Goal: Find specific page/section: Find specific page/section

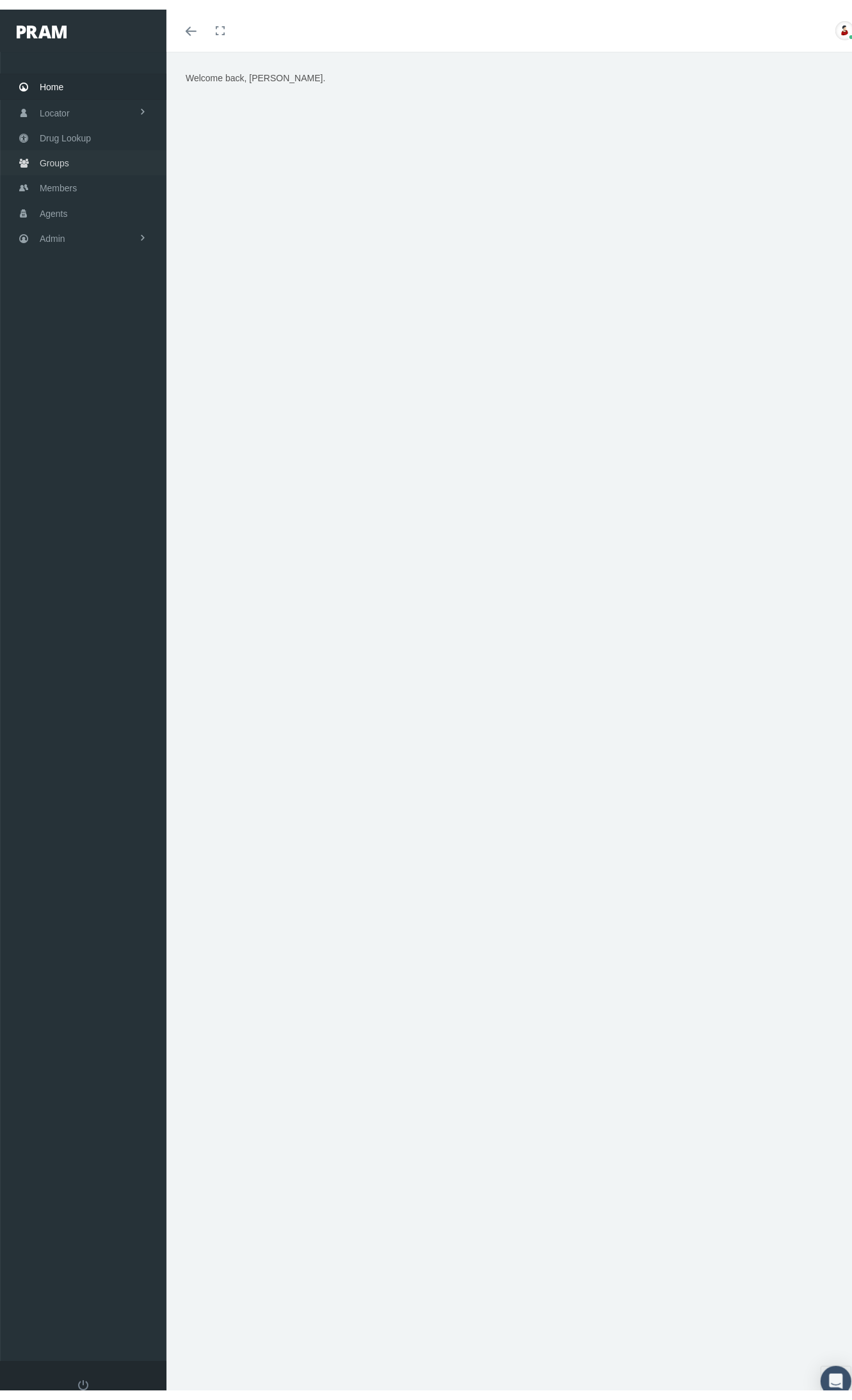
click at [59, 149] on span "Groups" at bounding box center [54, 154] width 29 height 24
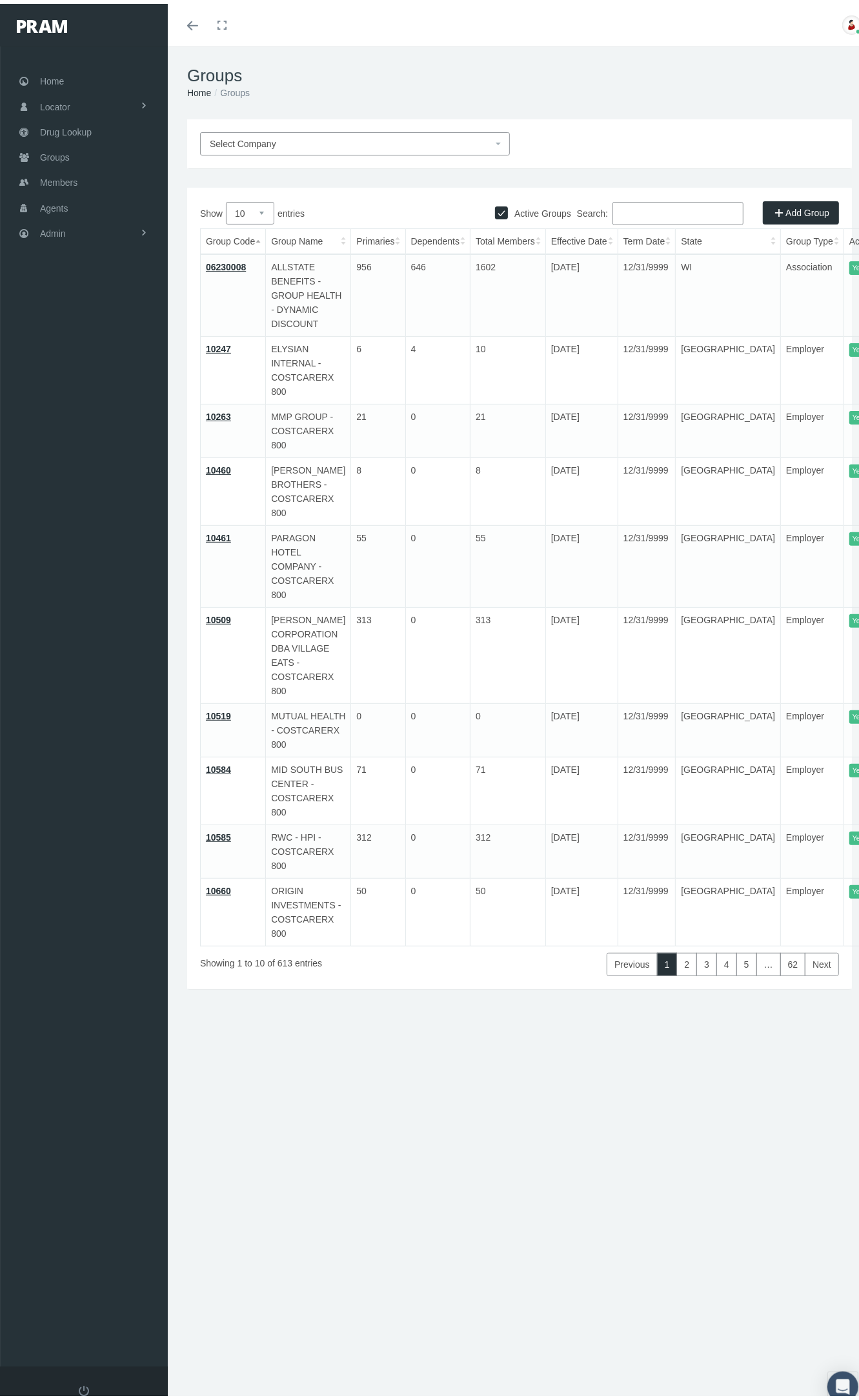
click at [640, 211] on input "Search:" at bounding box center [677, 210] width 131 height 23
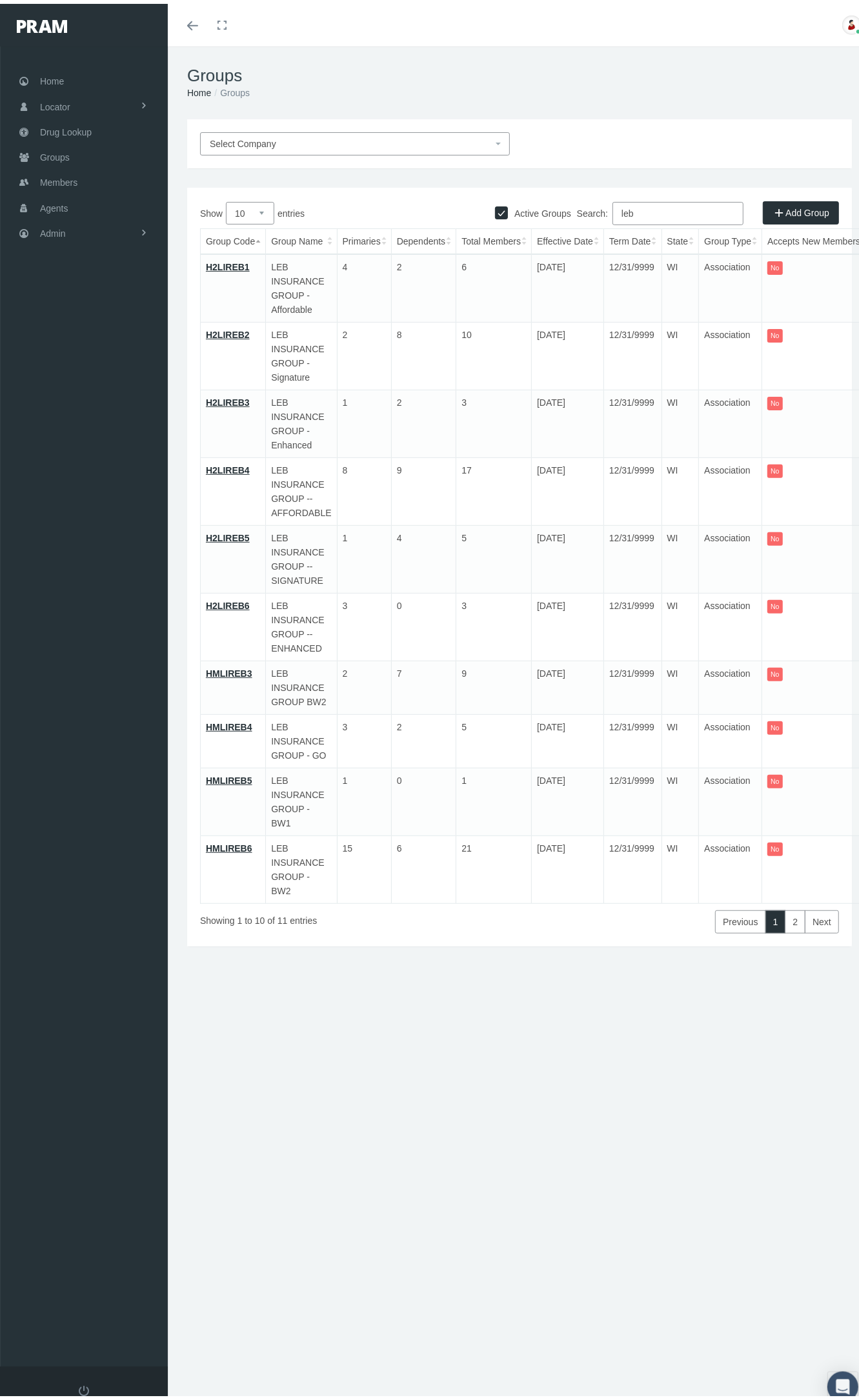
type input "leb"
click at [235, 332] on link "H2LIREB2" at bounding box center [228, 331] width 44 height 10
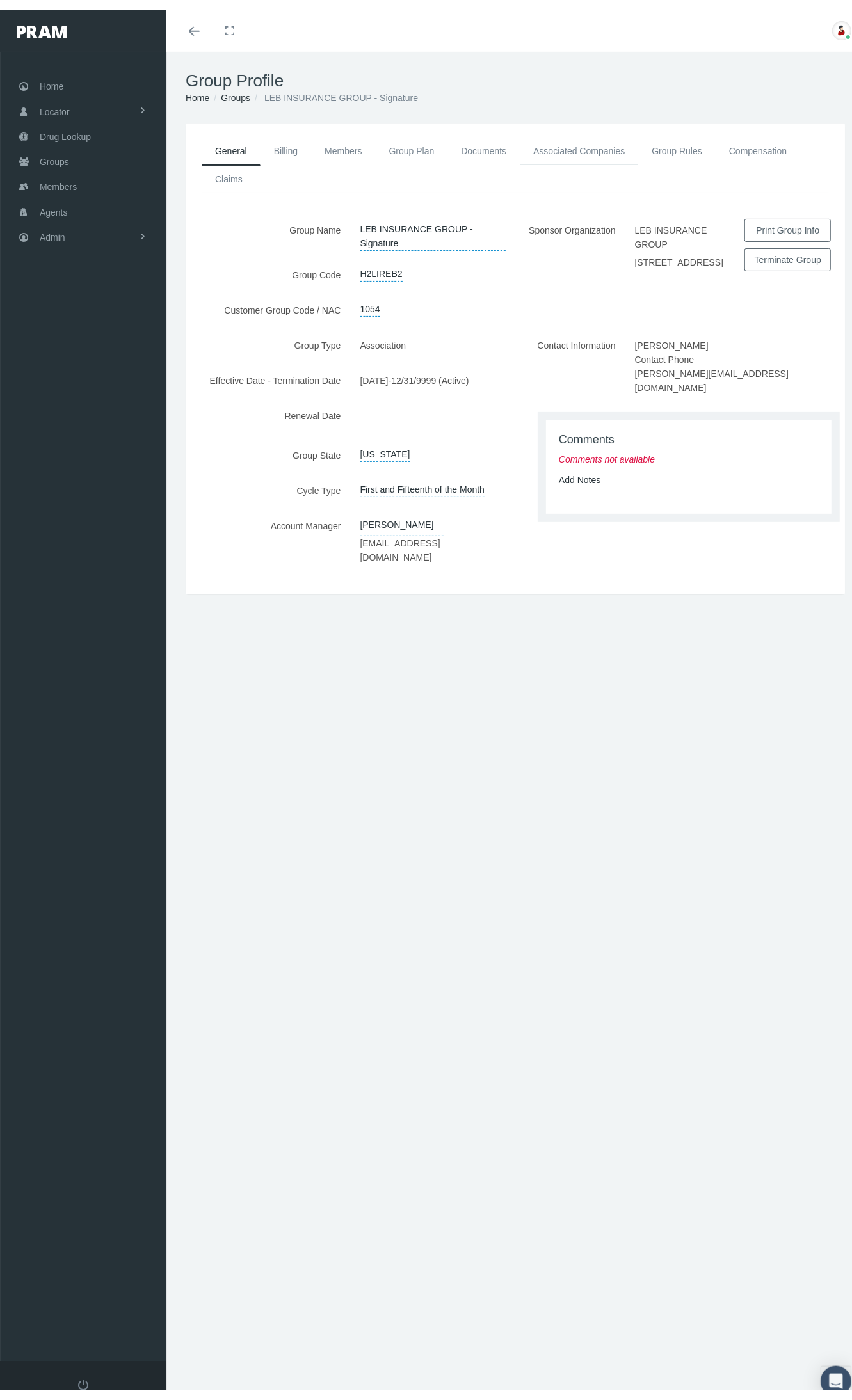
click at [584, 136] on link "Associated Companies" at bounding box center [579, 142] width 119 height 28
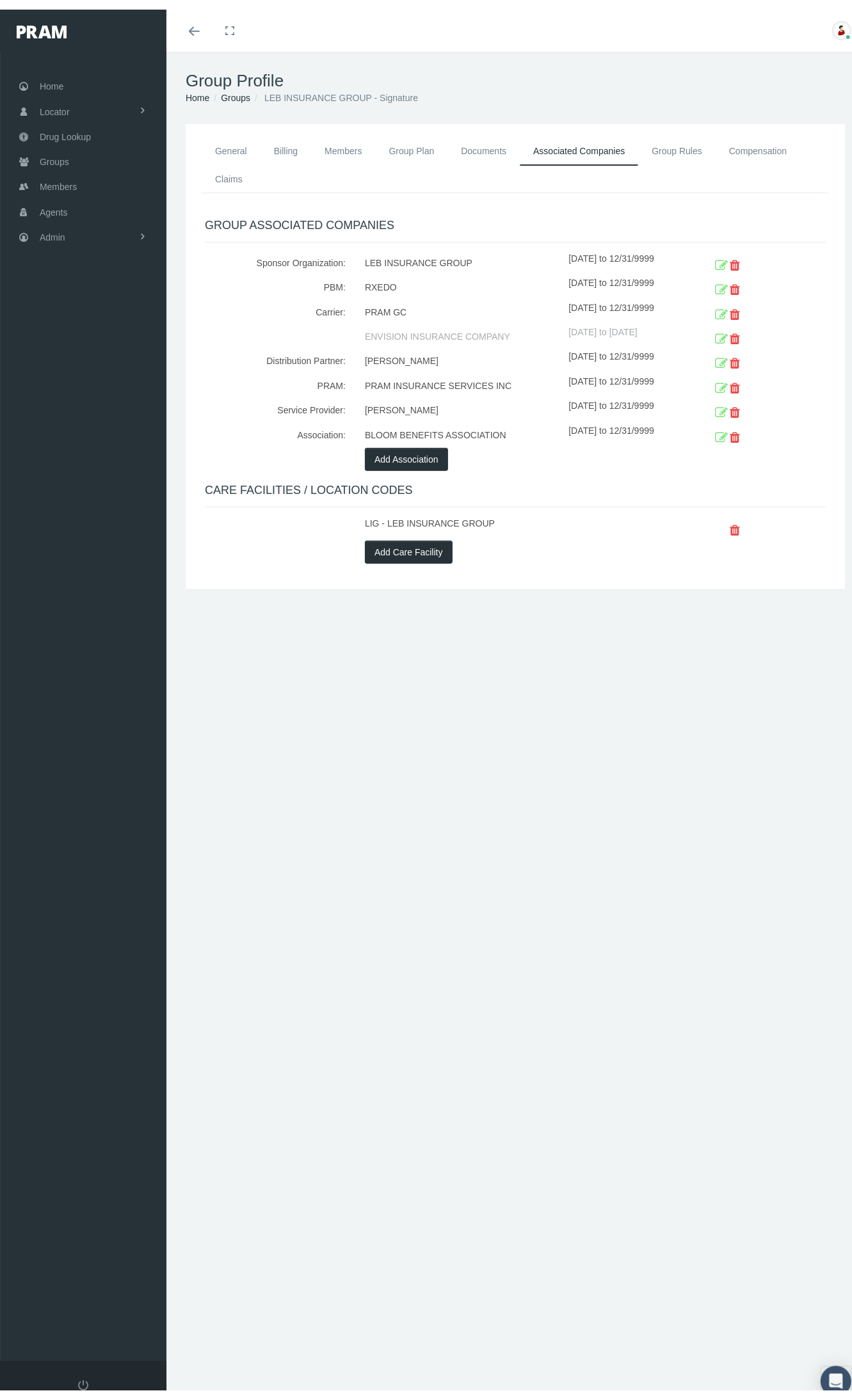
click at [503, 638] on div "Group Profile Home Groups LEB INSURANCE GROUP - Signature General Billing Membe…" at bounding box center [515, 728] width 697 height 1372
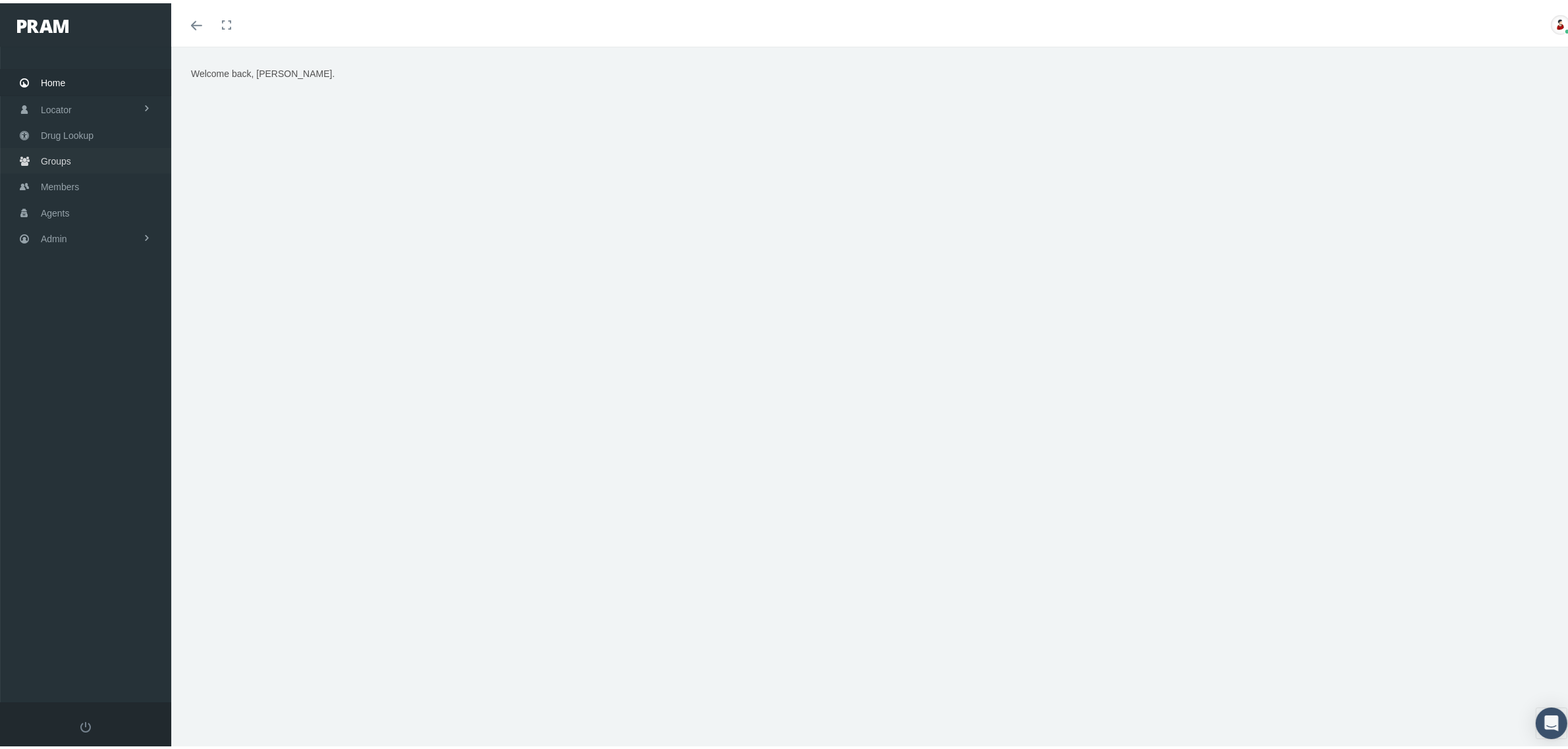
click at [35, 150] on link "Groups" at bounding box center [86, 158] width 172 height 26
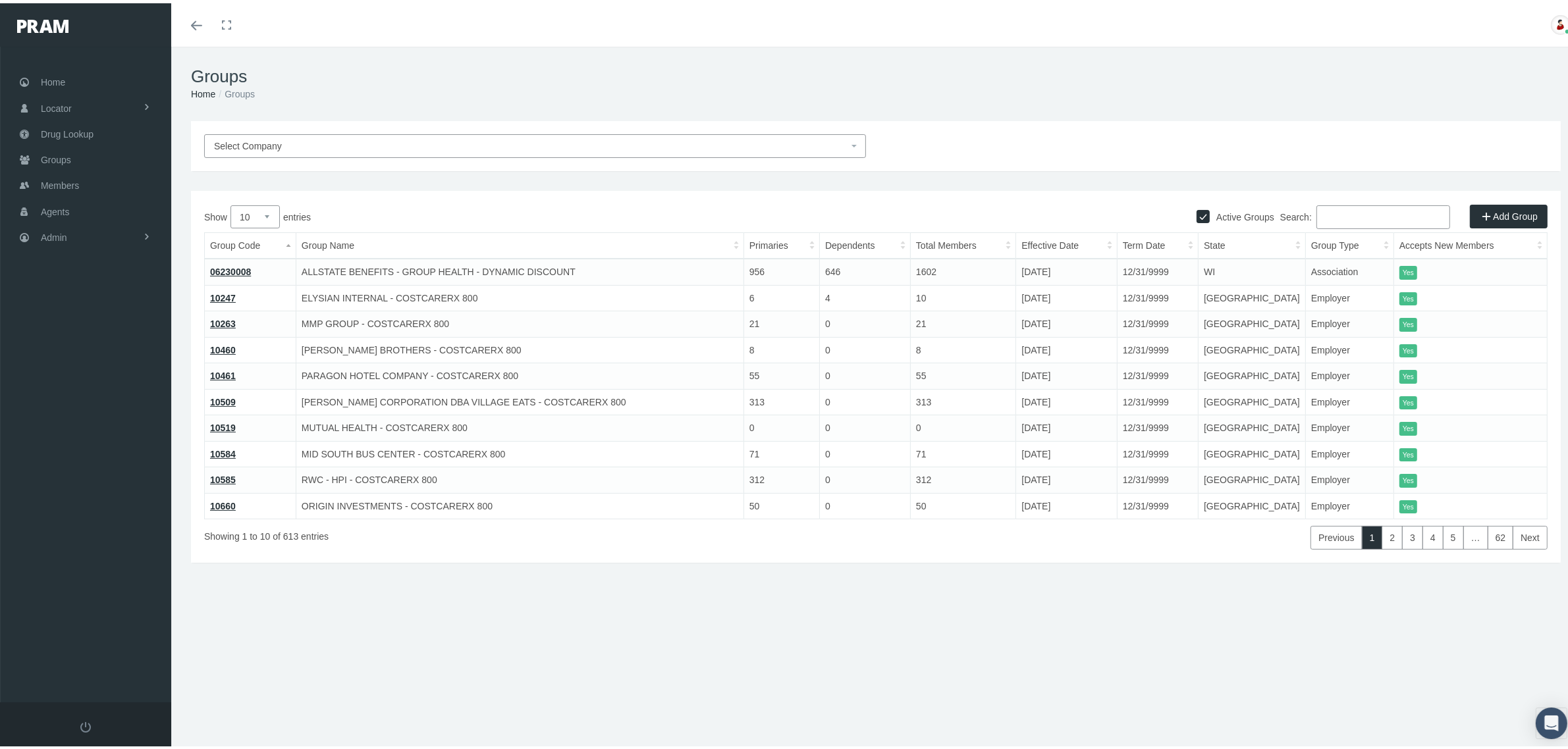
click at [1331, 208] on input "Search:" at bounding box center [1383, 214] width 134 height 24
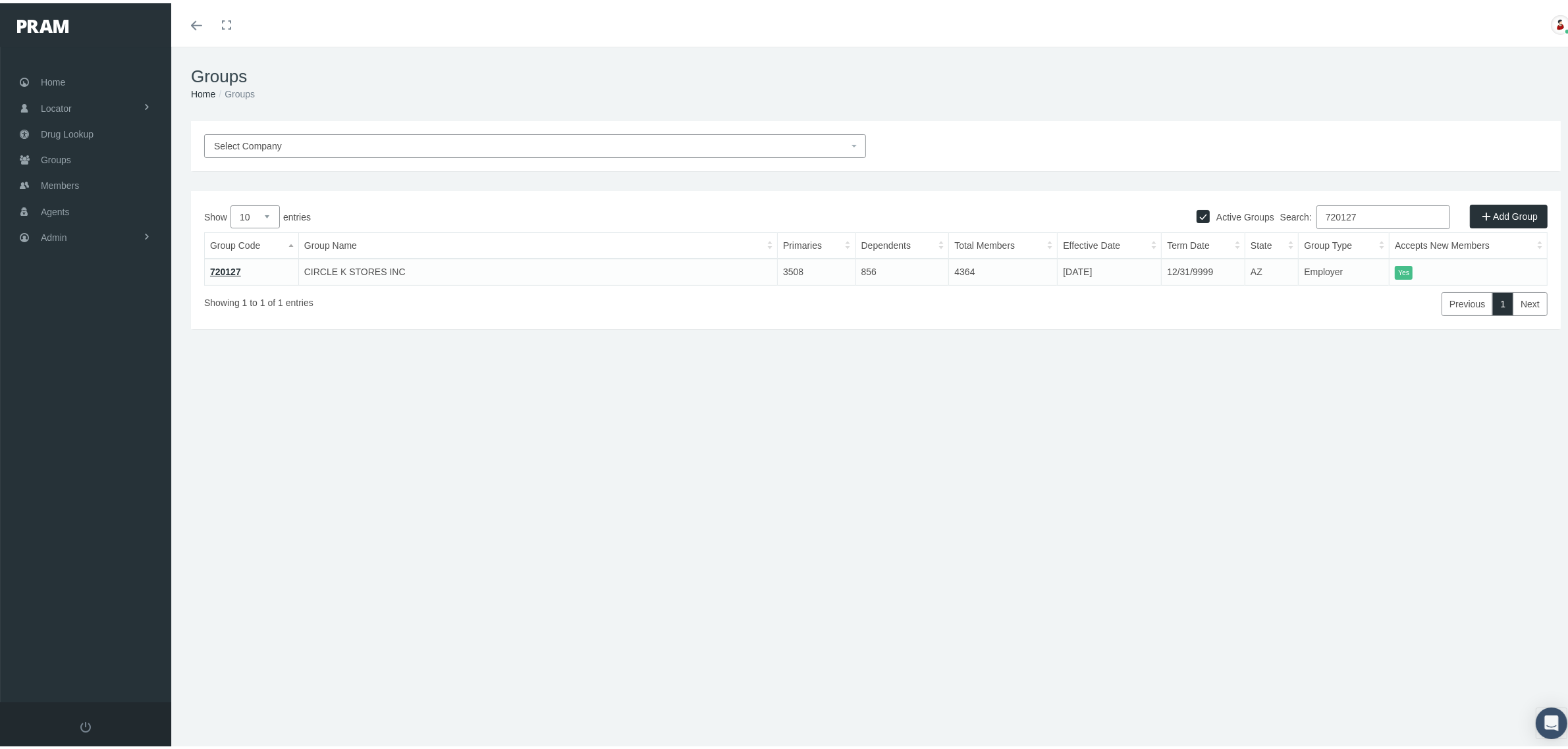
type input "720127"
click at [227, 267] on link "720127" at bounding box center [225, 268] width 31 height 11
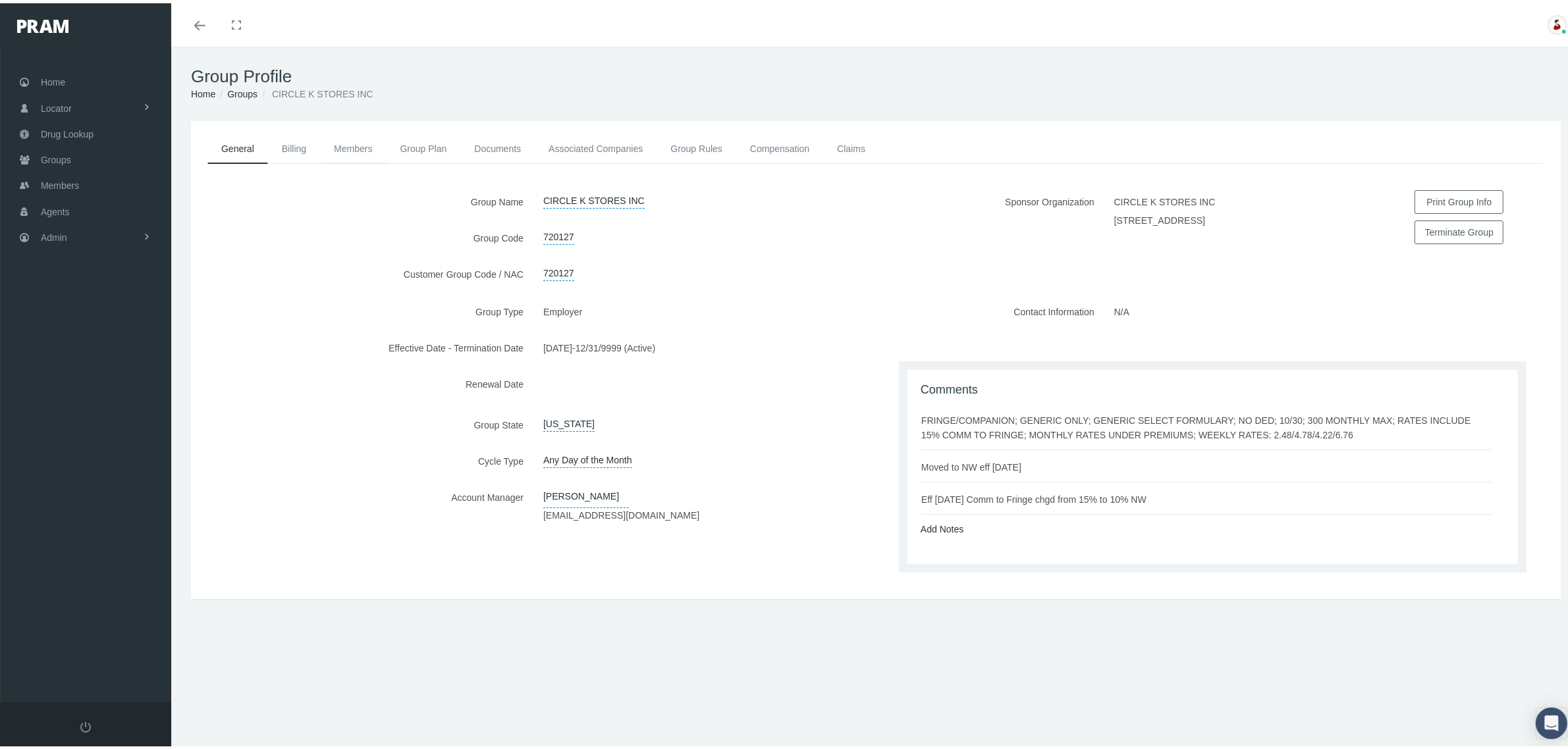
click at [349, 143] on link "Members" at bounding box center [353, 146] width 66 height 29
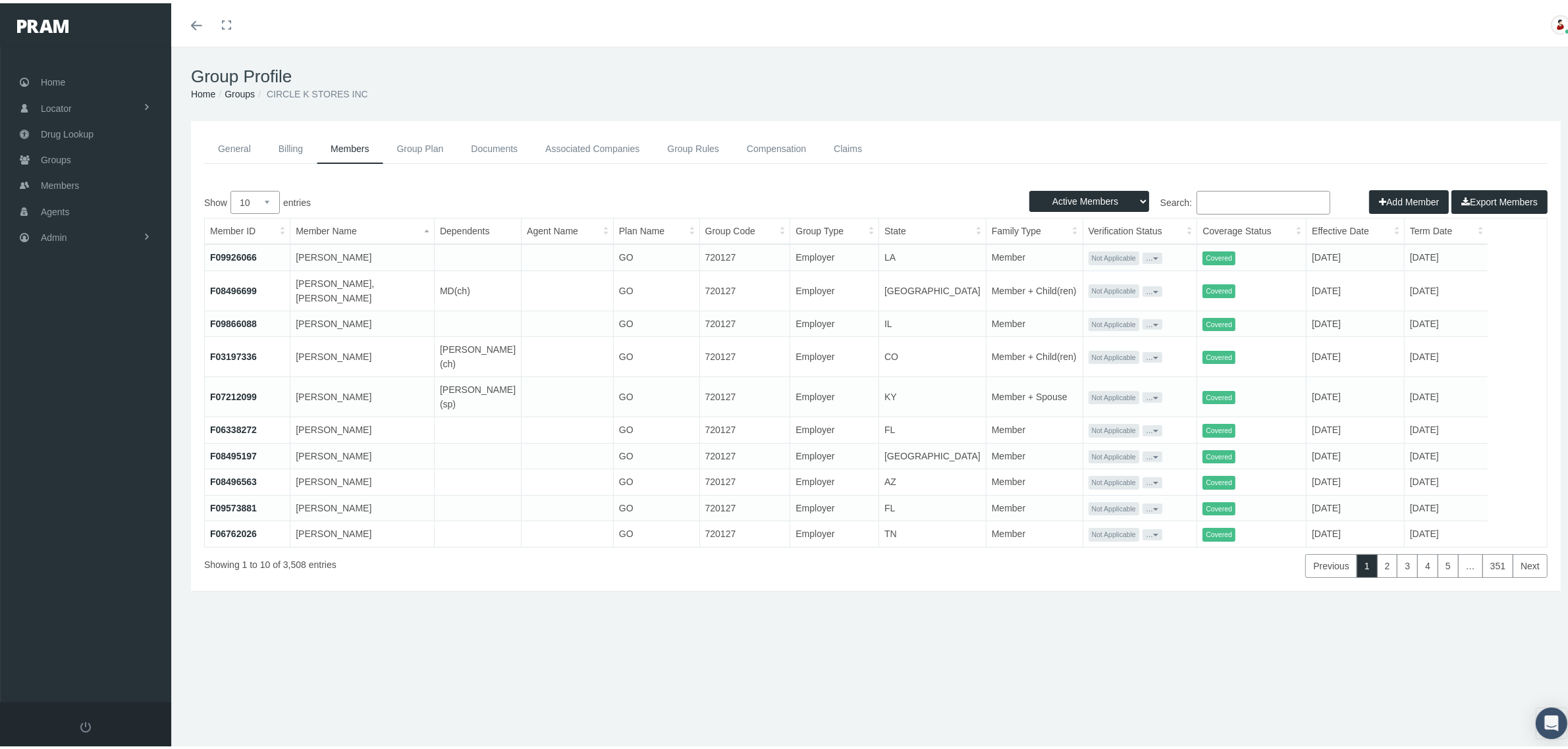
click at [910, 224] on th "State" at bounding box center [933, 227] width 108 height 26
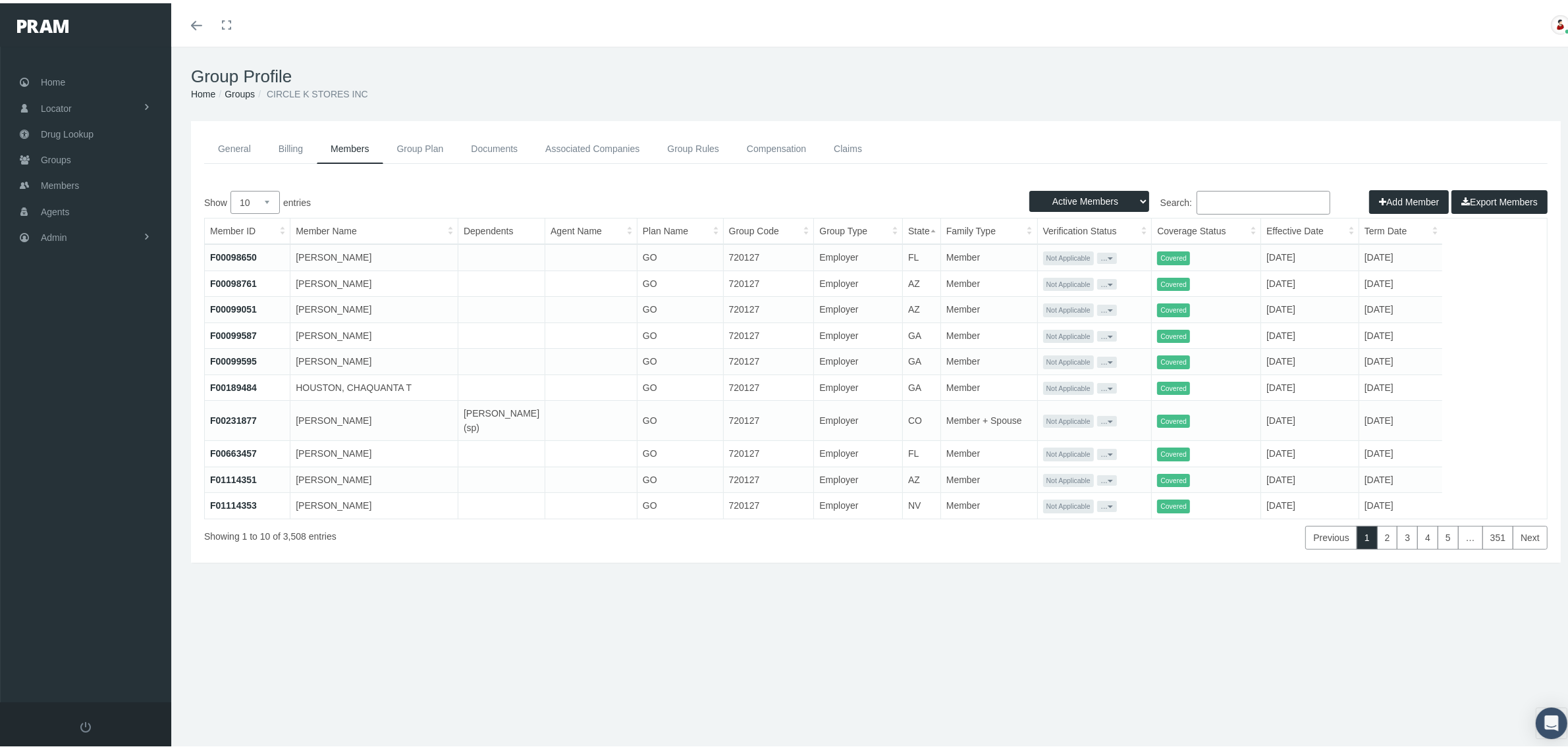
click at [1338, 222] on th "Effective Date" at bounding box center [1310, 227] width 98 height 26
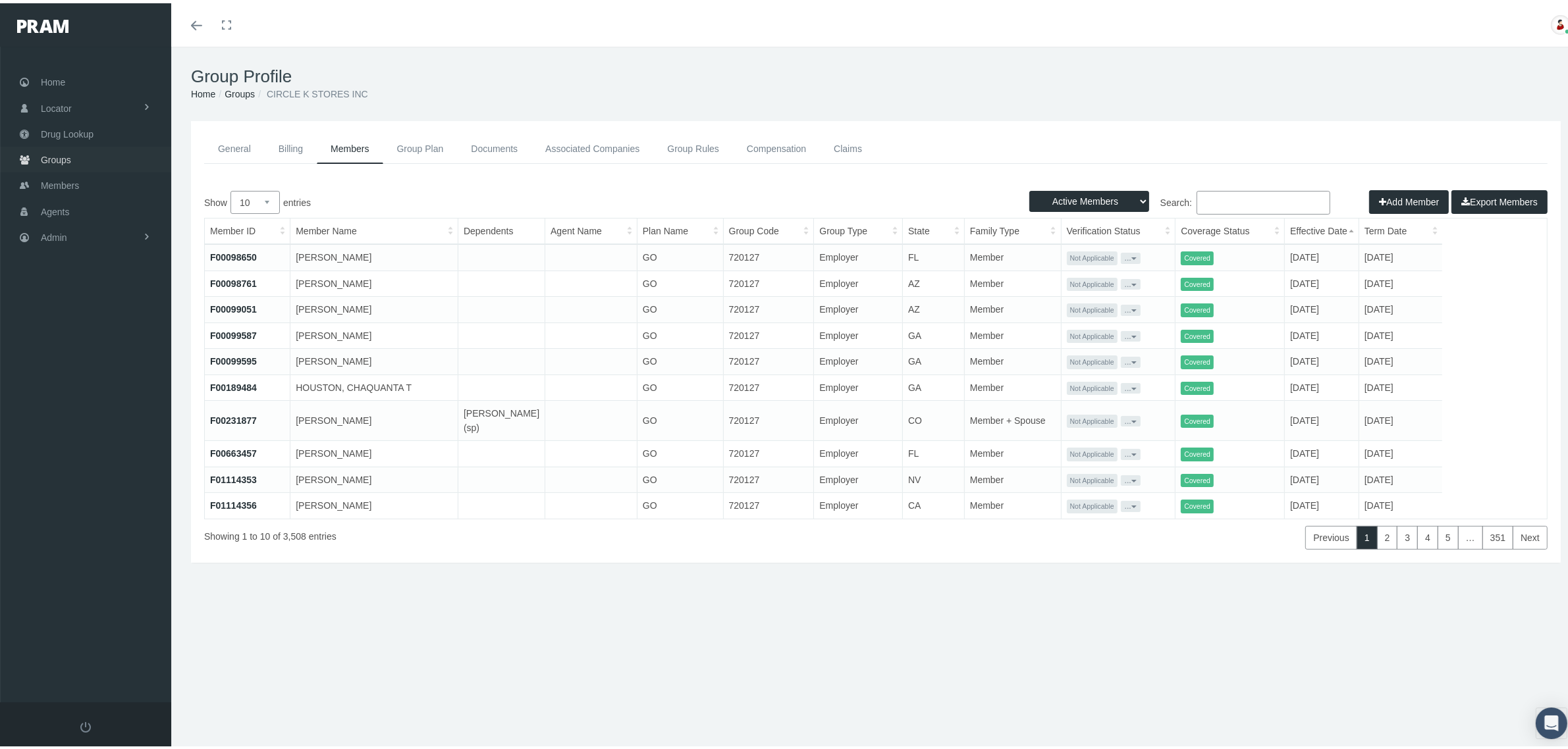
click at [44, 150] on span "Groups" at bounding box center [56, 157] width 30 height 25
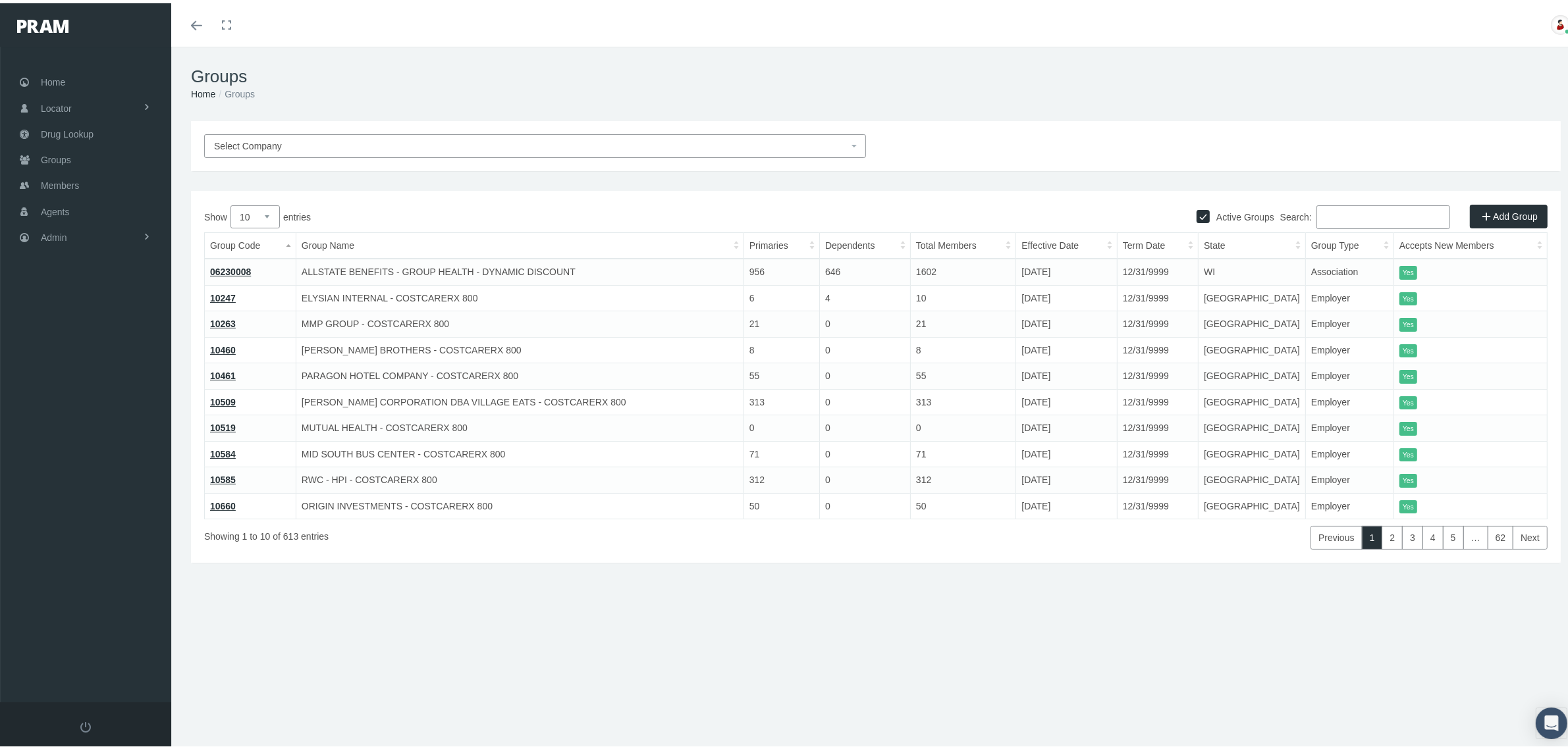
click at [1410, 220] on input "Search:" at bounding box center [1383, 214] width 134 height 24
paste input "12475000"
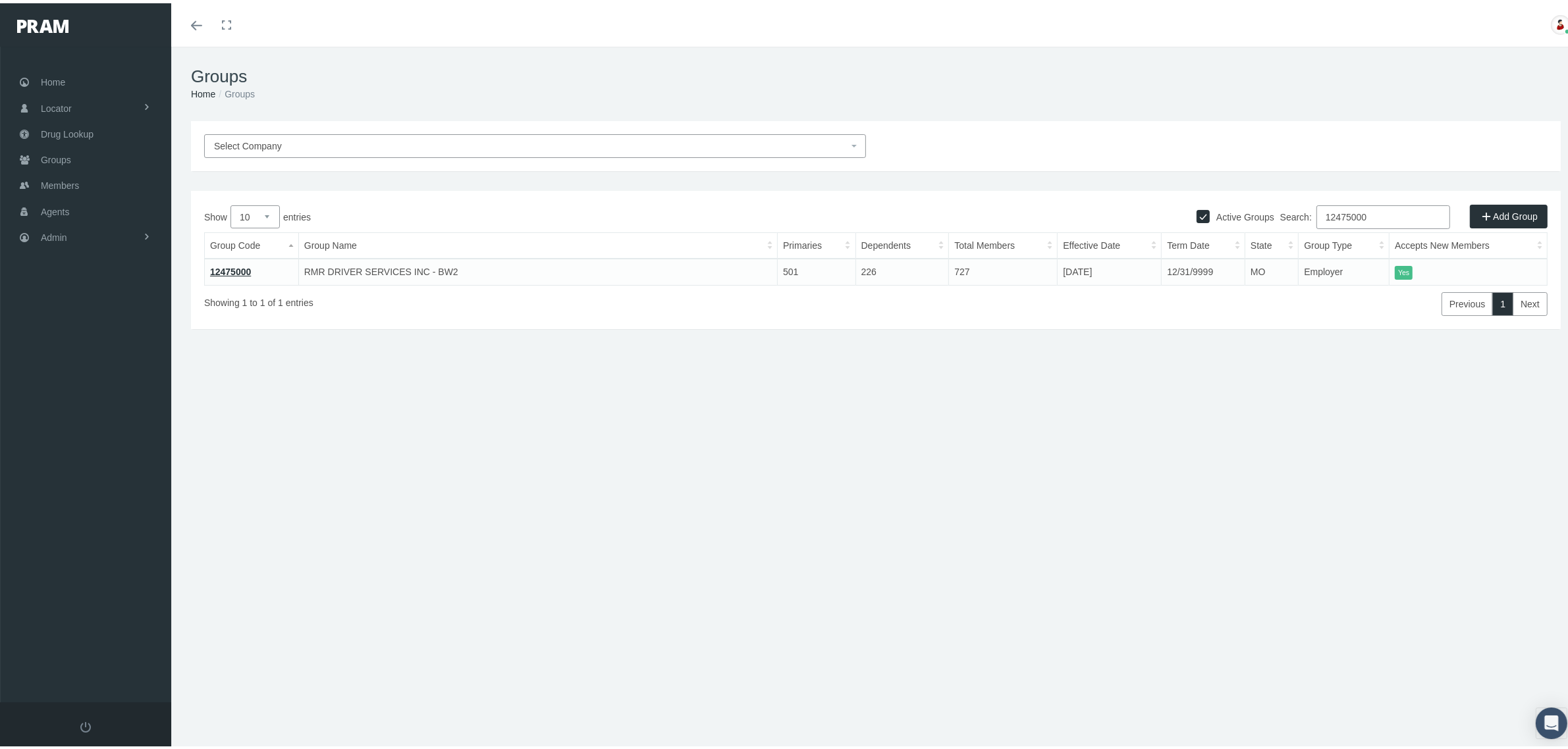
type input "12475000"
click at [231, 264] on link "12475000" at bounding box center [230, 268] width 41 height 11
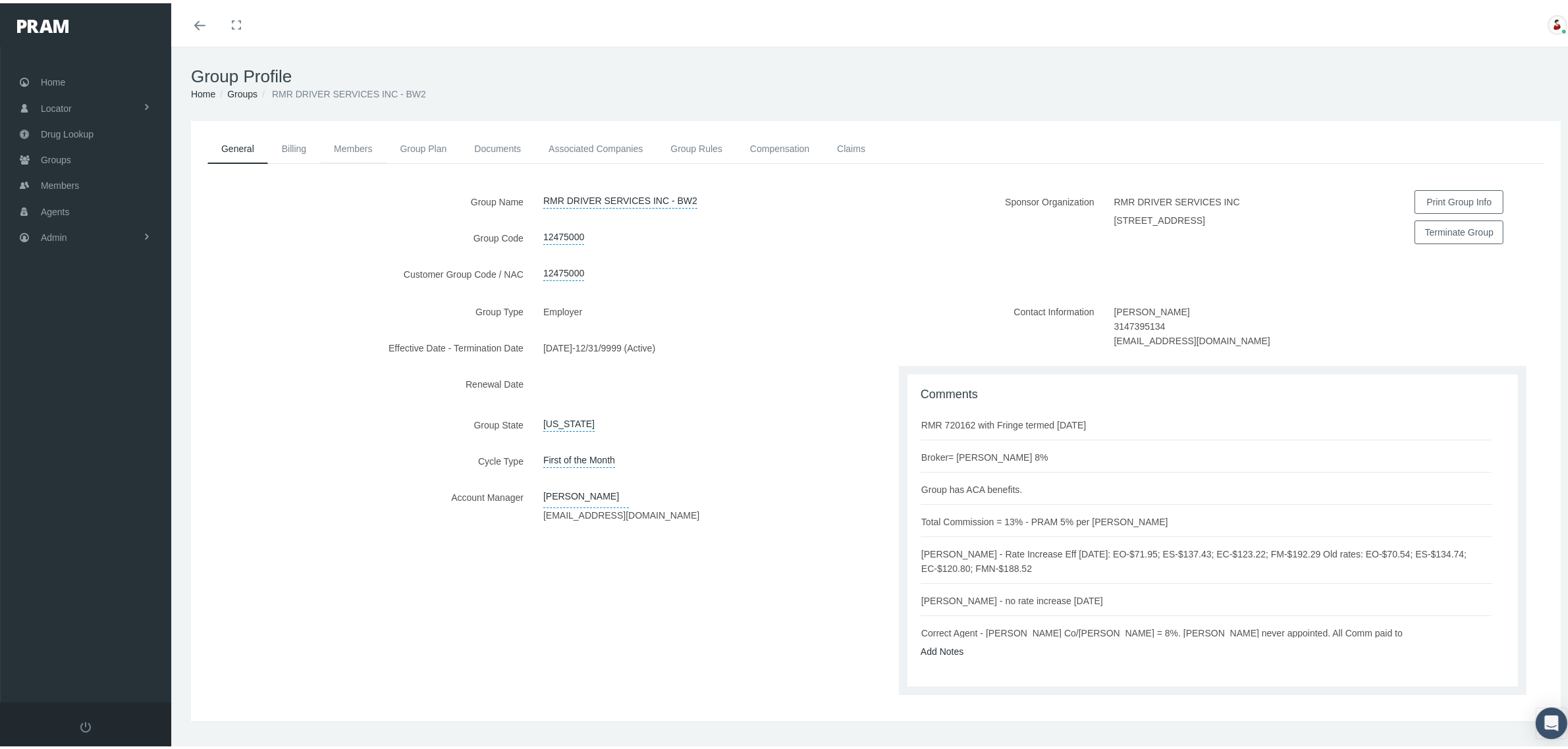
click at [340, 147] on link "Members" at bounding box center [353, 146] width 66 height 29
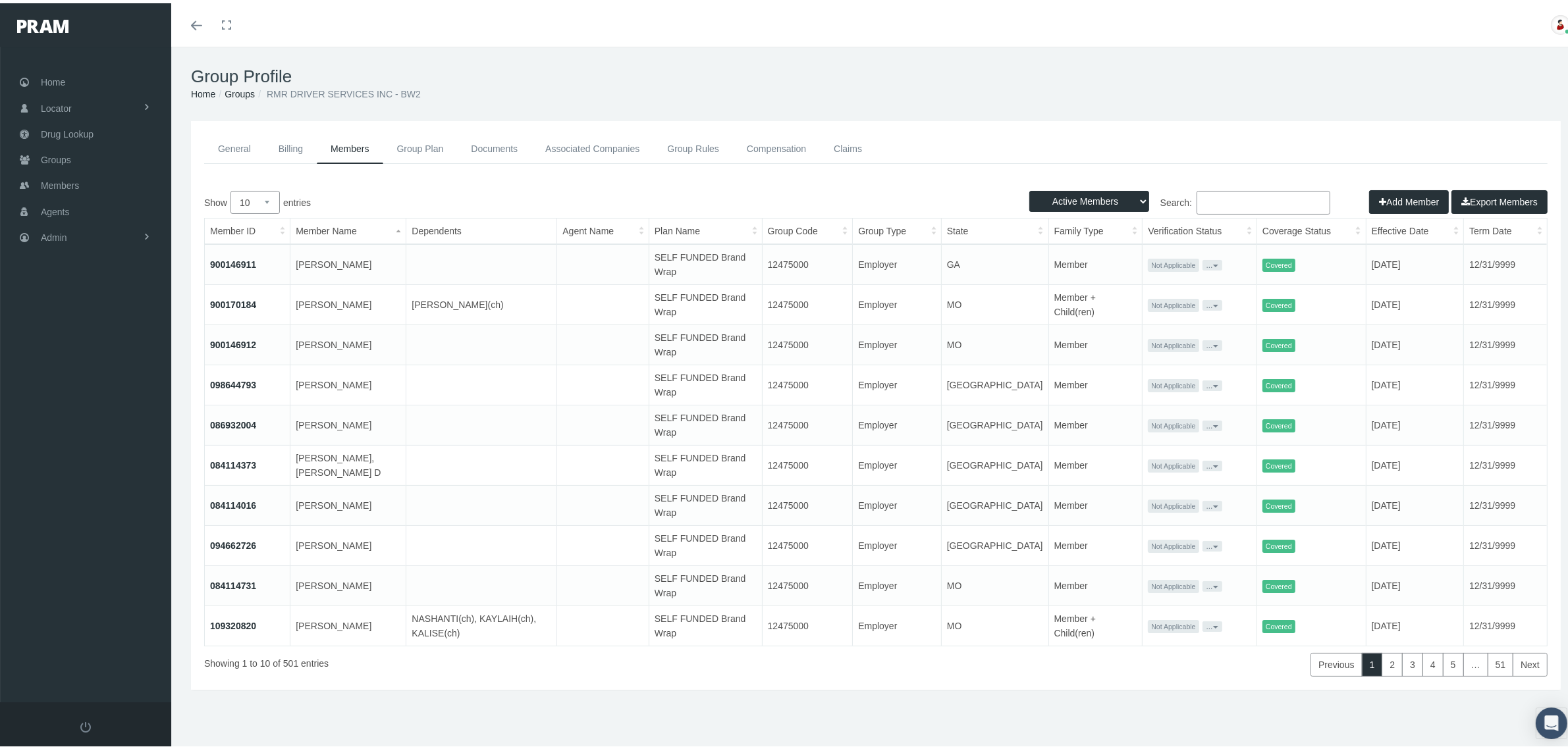
click at [237, 94] on link "Groups" at bounding box center [239, 91] width 30 height 11
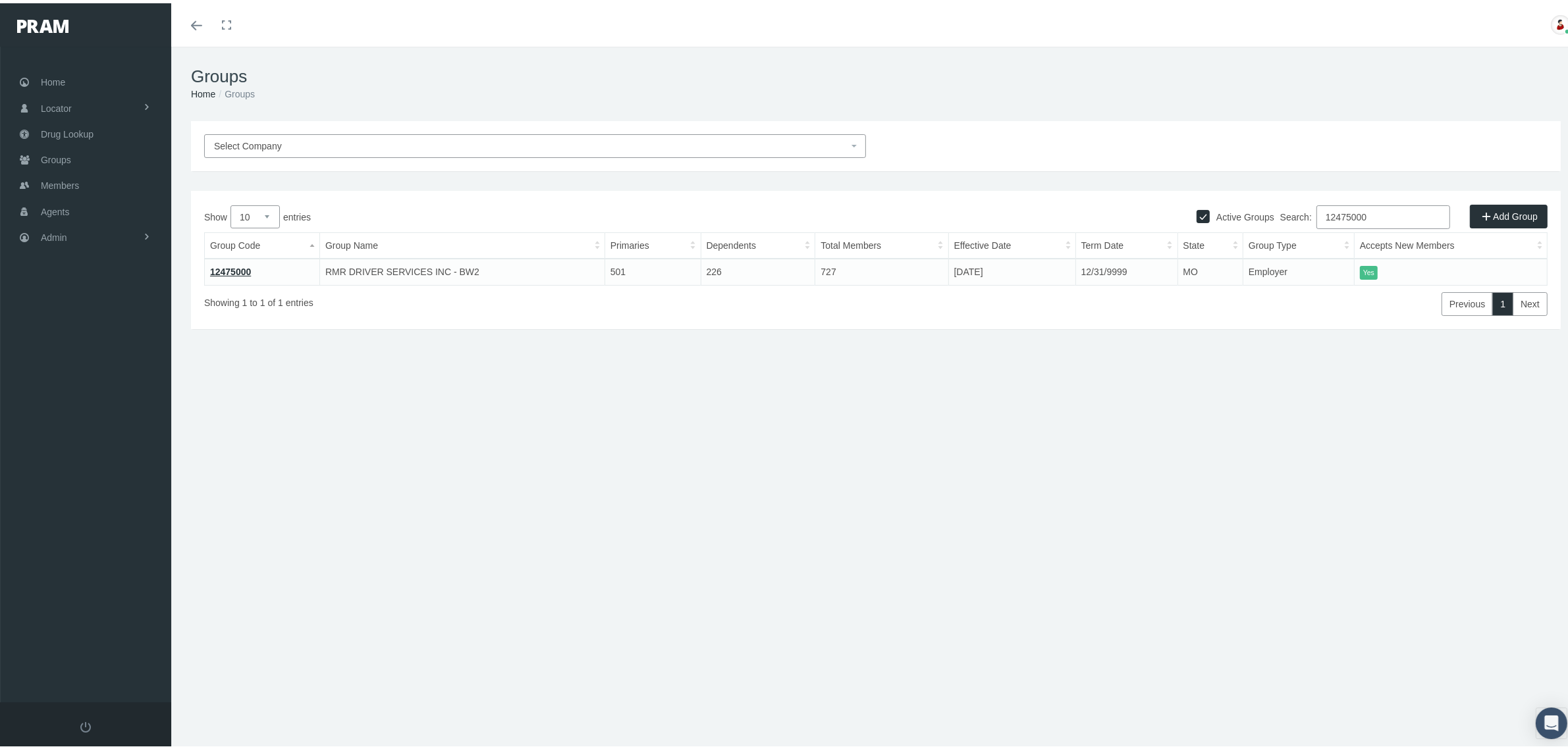
click at [1360, 217] on input "12475000" at bounding box center [1383, 214] width 134 height 24
paste input "780123MB"
type input "780123MB"
click at [1228, 375] on div "Select Company Active Groups Add Group Show 10 25 50 100 entries Search: 780123…" at bounding box center [876, 282] width 1410 height 329
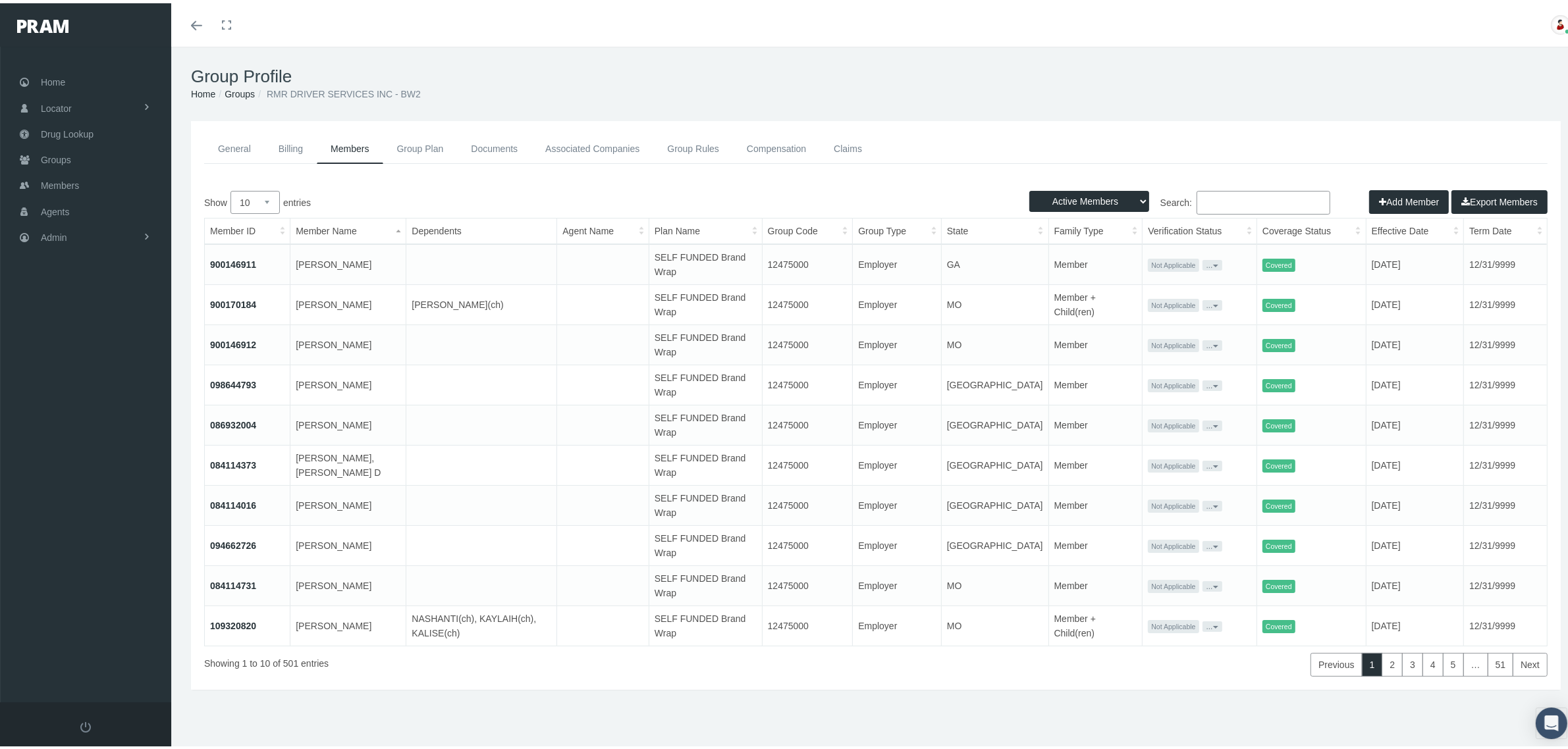
click at [641, 142] on link "Associated Companies" at bounding box center [592, 146] width 122 height 30
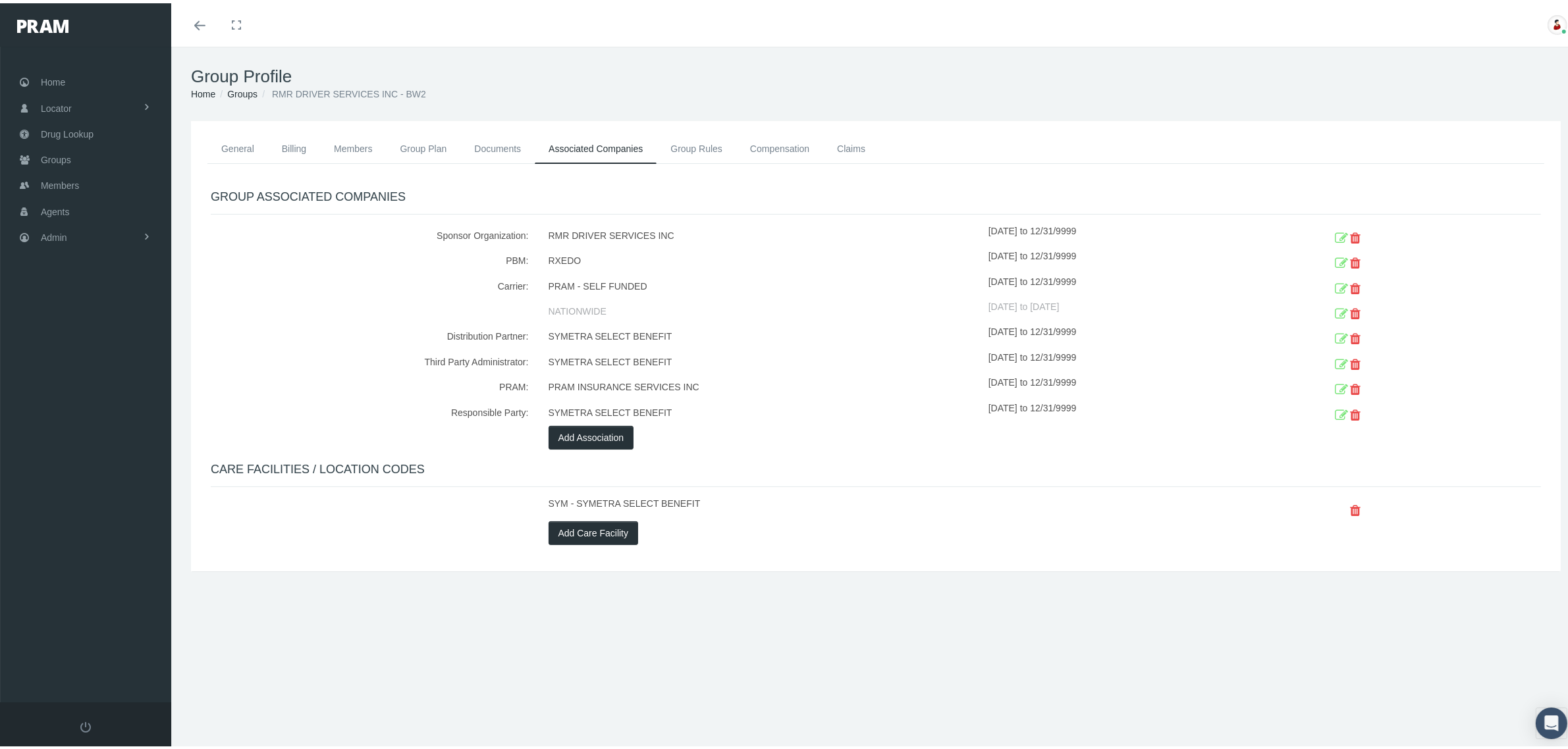
click at [881, 535] on div "Add Care Facility" at bounding box center [876, 530] width 675 height 24
click at [1106, 323] on div "10/01/2021 to 12/31/9999" at bounding box center [1123, 334] width 270 height 25
click at [907, 251] on div "RXEDO" at bounding box center [764, 258] width 450 height 25
click at [241, 90] on link "Groups" at bounding box center [242, 91] width 30 height 11
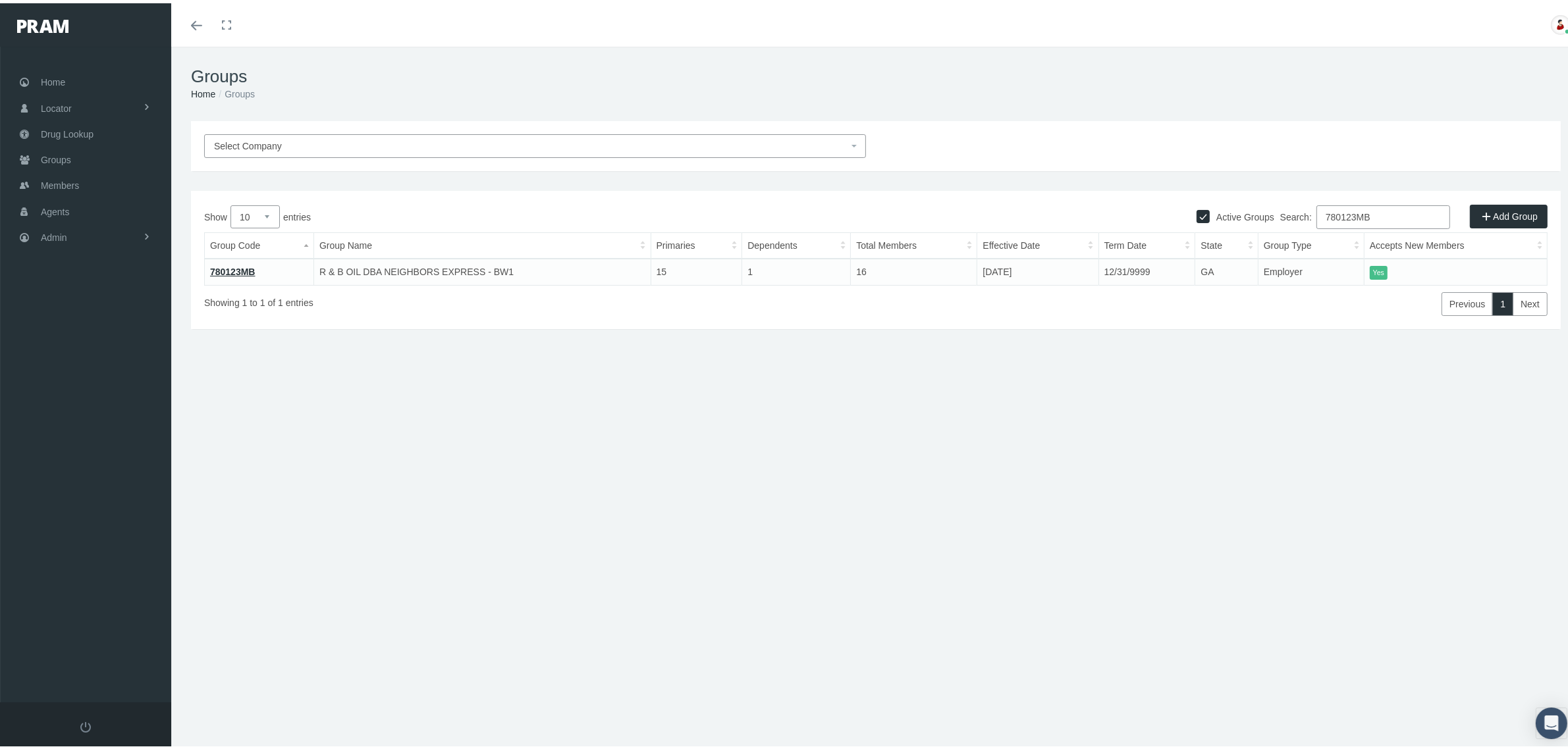
click at [1342, 219] on input "780123MB" at bounding box center [1383, 214] width 134 height 24
type input "circle"
click at [235, 271] on link "720127" at bounding box center [225, 268] width 31 height 11
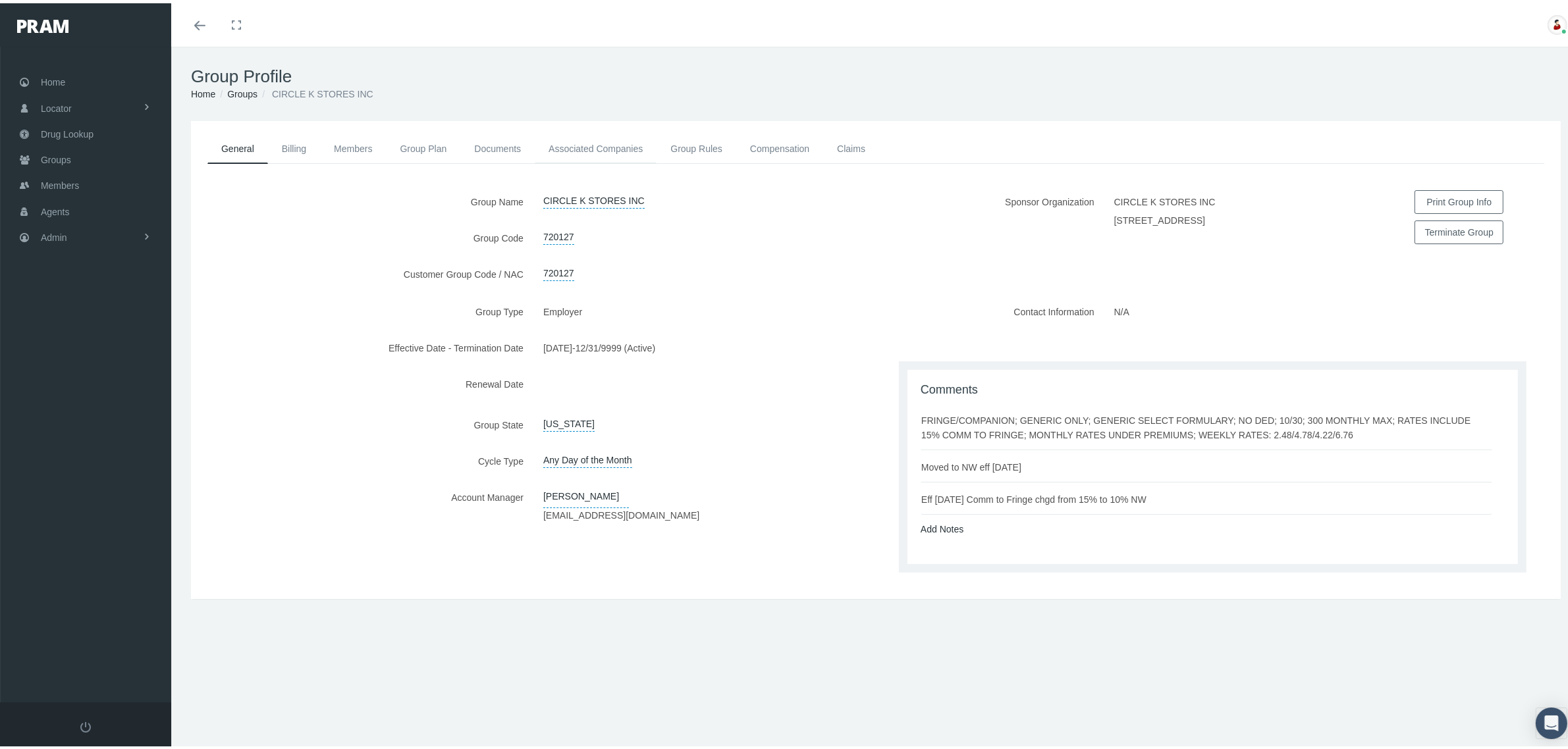
click at [641, 146] on link "Associated Companies" at bounding box center [596, 146] width 122 height 29
